Goal: Task Accomplishment & Management: Manage account settings

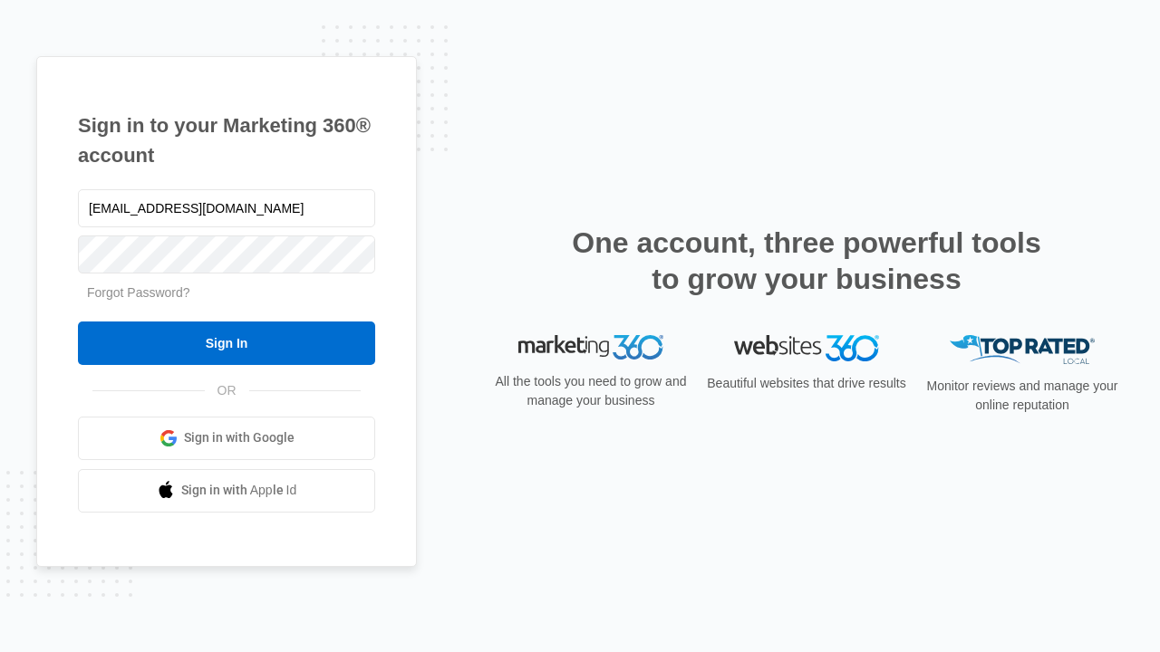
type input "[EMAIL_ADDRESS][DOMAIN_NAME]"
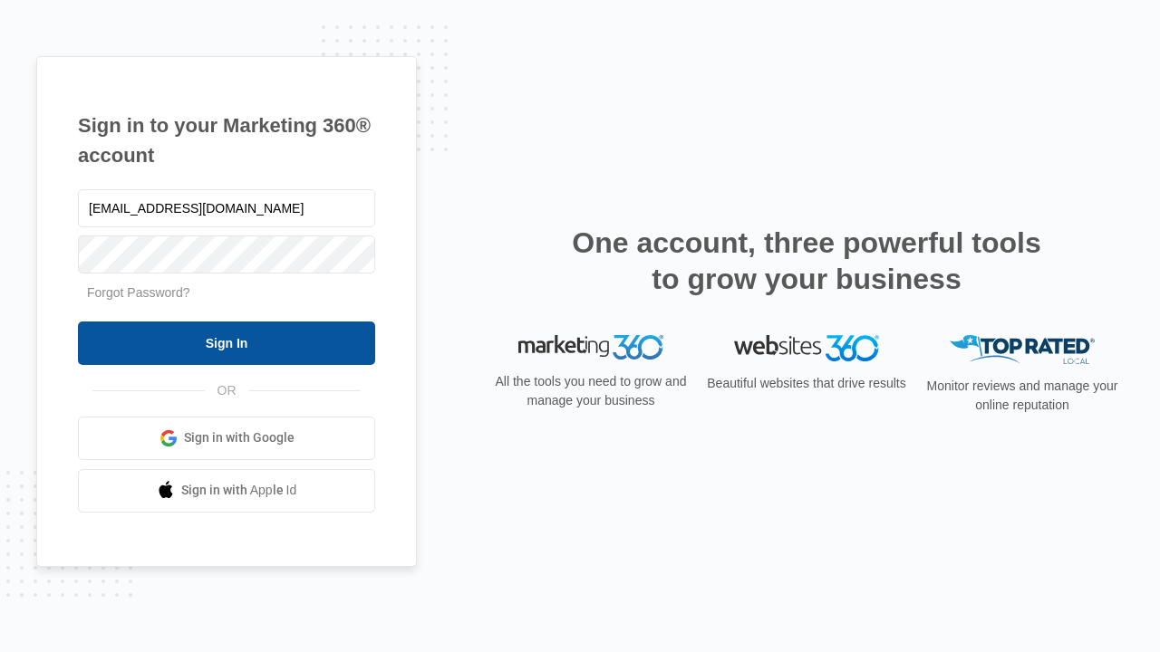
click at [227, 343] on input "Sign In" at bounding box center [226, 343] width 297 height 43
